Goal: Find specific page/section: Find specific page/section

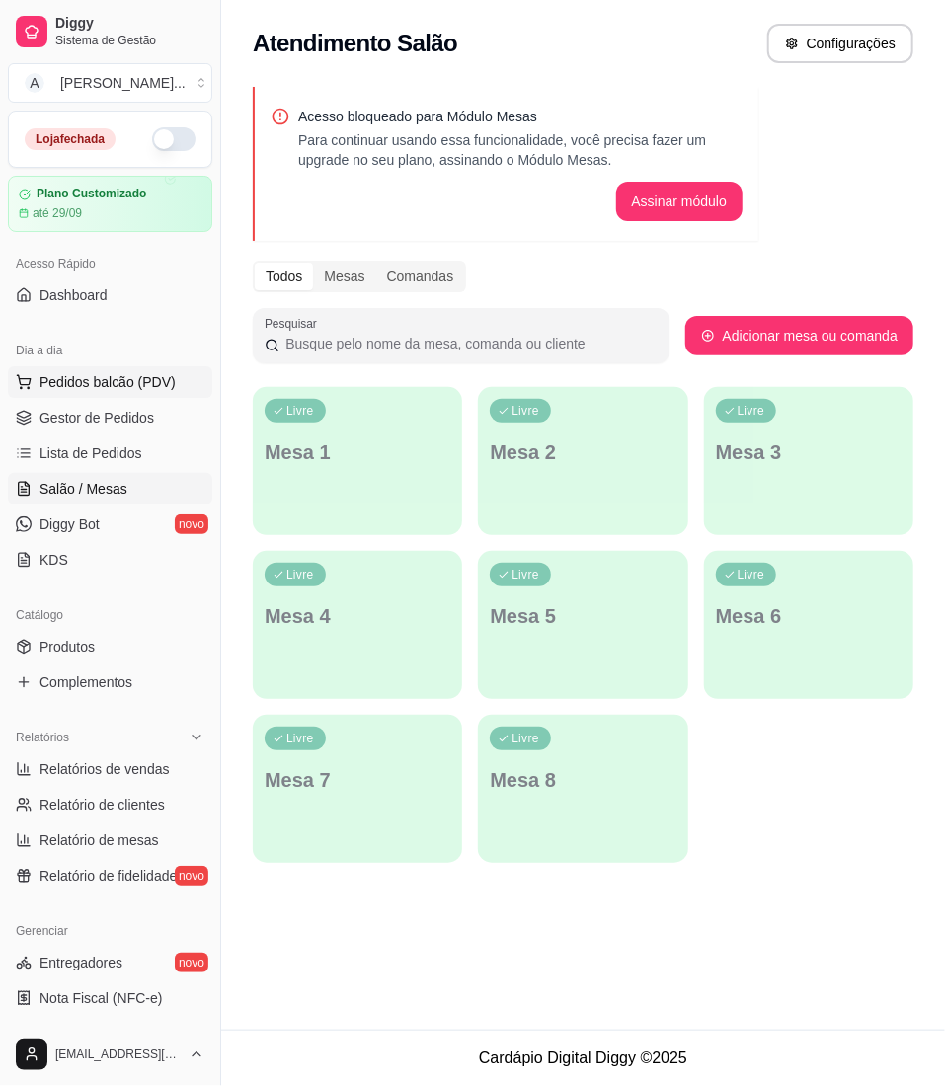
click at [143, 391] on span "Pedidos balcão (PDV)" at bounding box center [107, 382] width 136 height 20
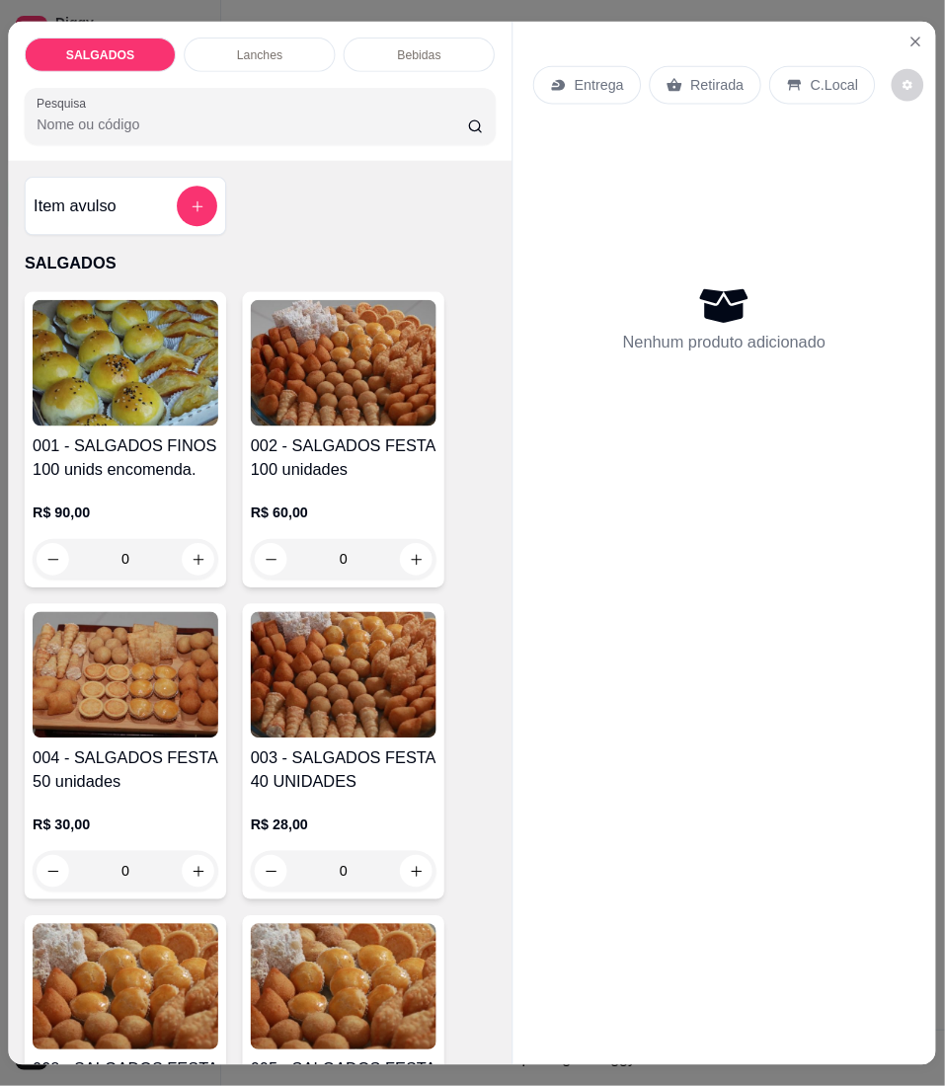
click at [143, 409] on img at bounding box center [127, 363] width 186 height 126
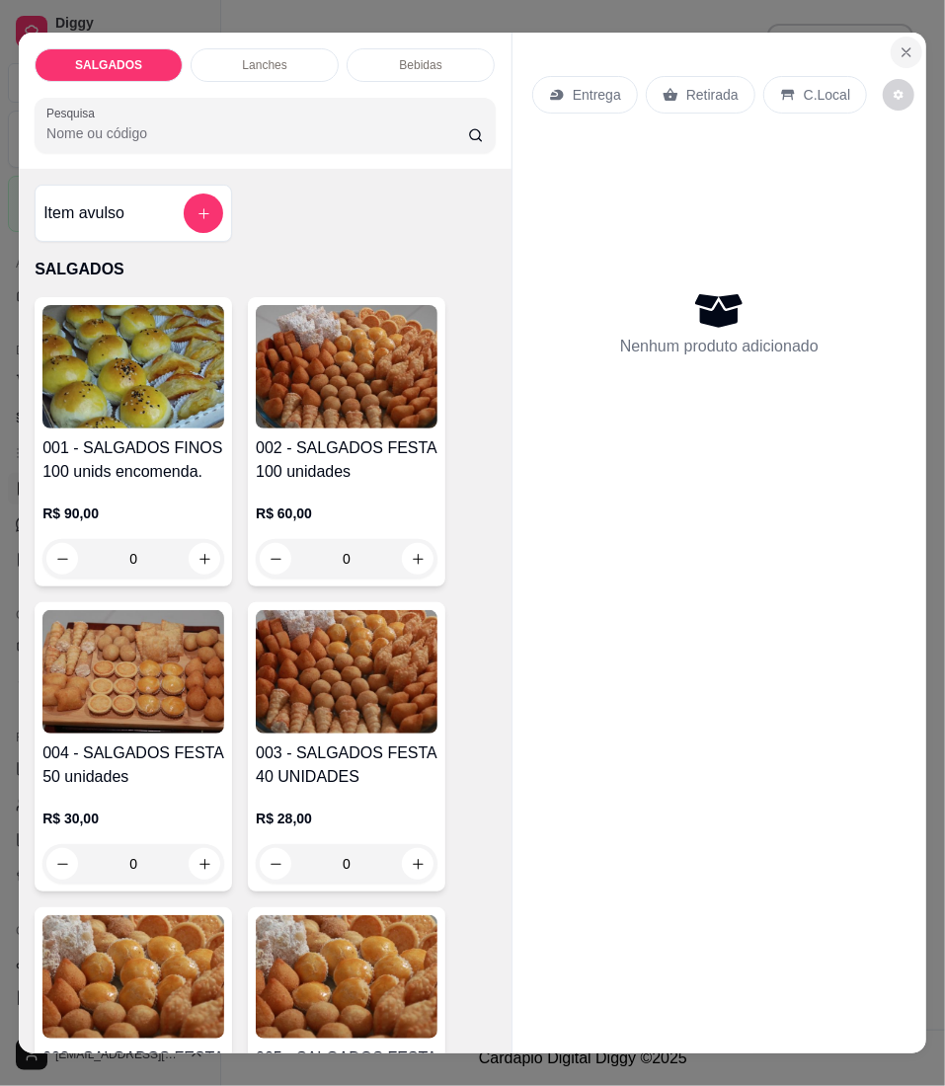
click at [904, 44] on icon "Close" at bounding box center [906, 52] width 16 height 16
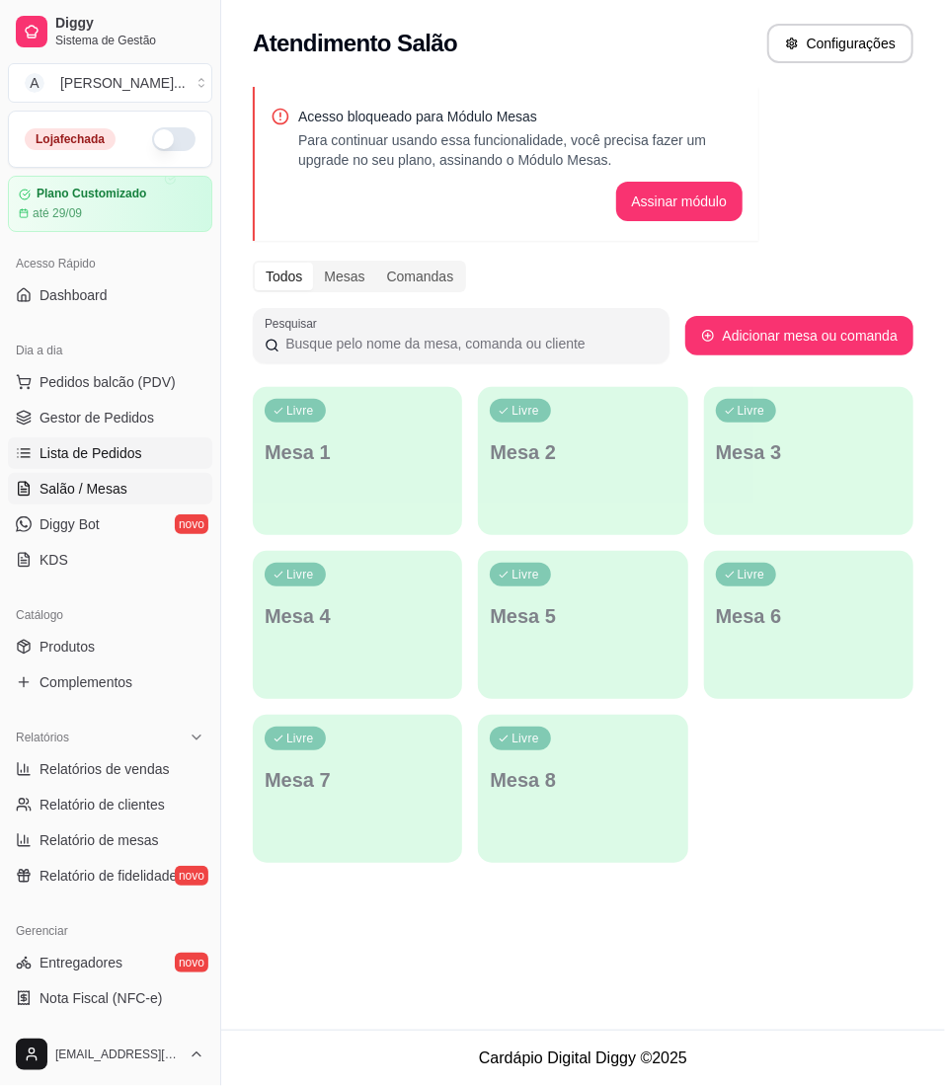
click at [139, 462] on link "Lista de Pedidos" at bounding box center [110, 453] width 204 height 32
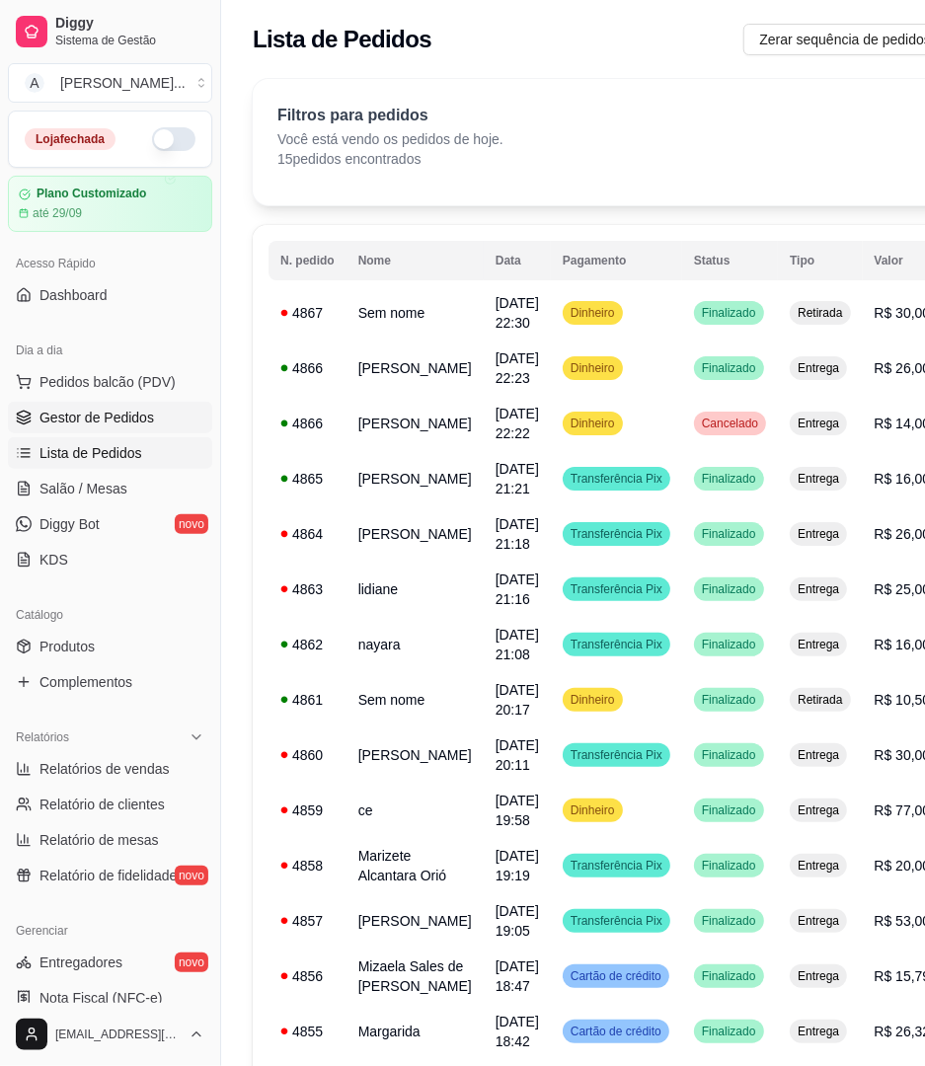
click at [131, 419] on span "Gestor de Pedidos" at bounding box center [96, 418] width 115 height 20
